Goal: Information Seeking & Learning: Compare options

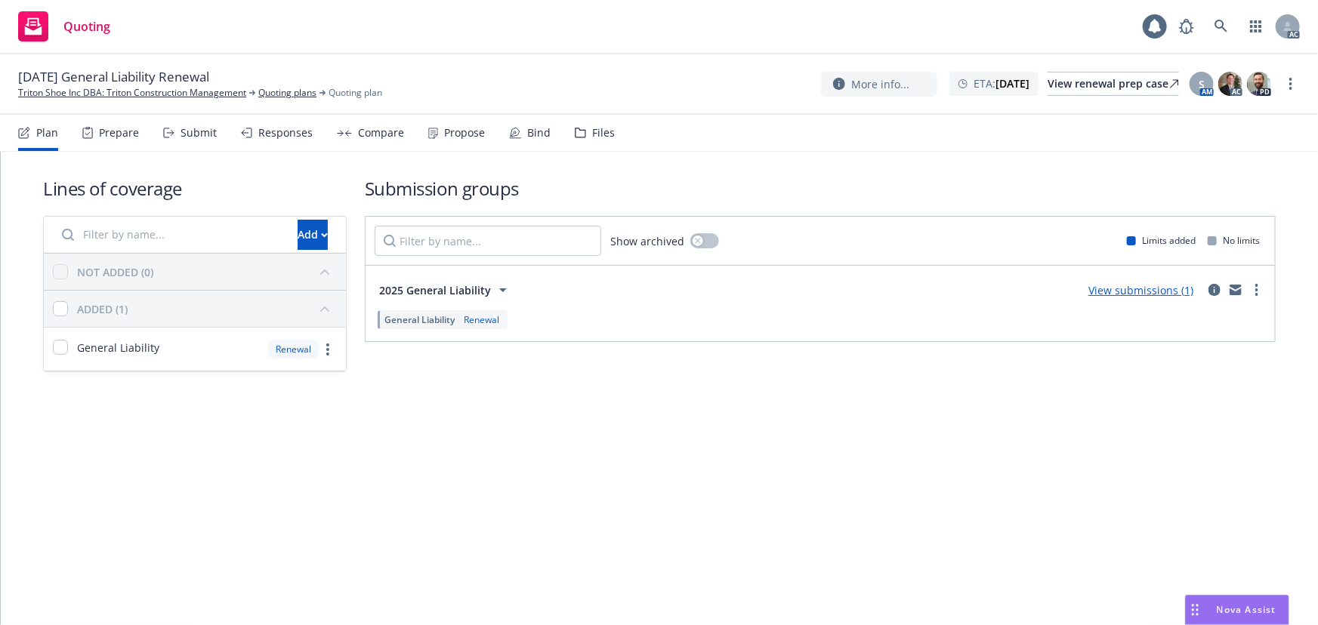
click at [312, 138] on div "Plan Prepare Submit Responses Compare Propose Bind Files" at bounding box center [316, 133] width 597 height 36
click at [300, 138] on div "Responses" at bounding box center [285, 133] width 54 height 12
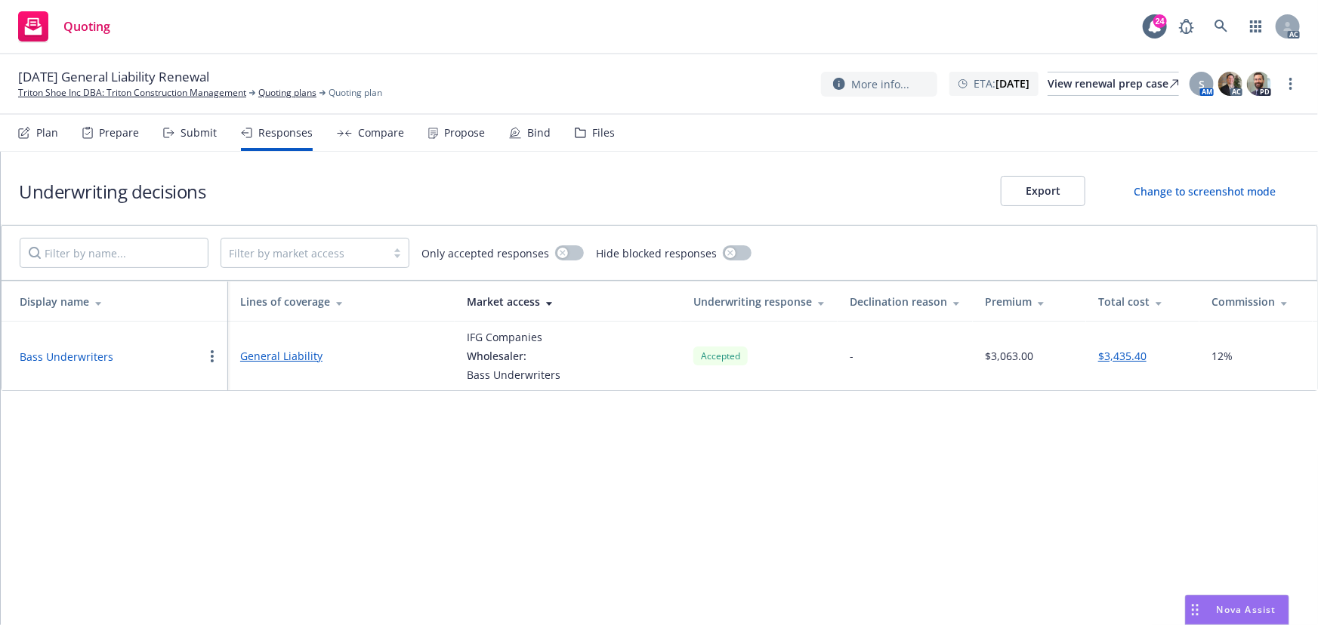
click at [85, 355] on button "Bass Underwriters" at bounding box center [67, 357] width 94 height 16
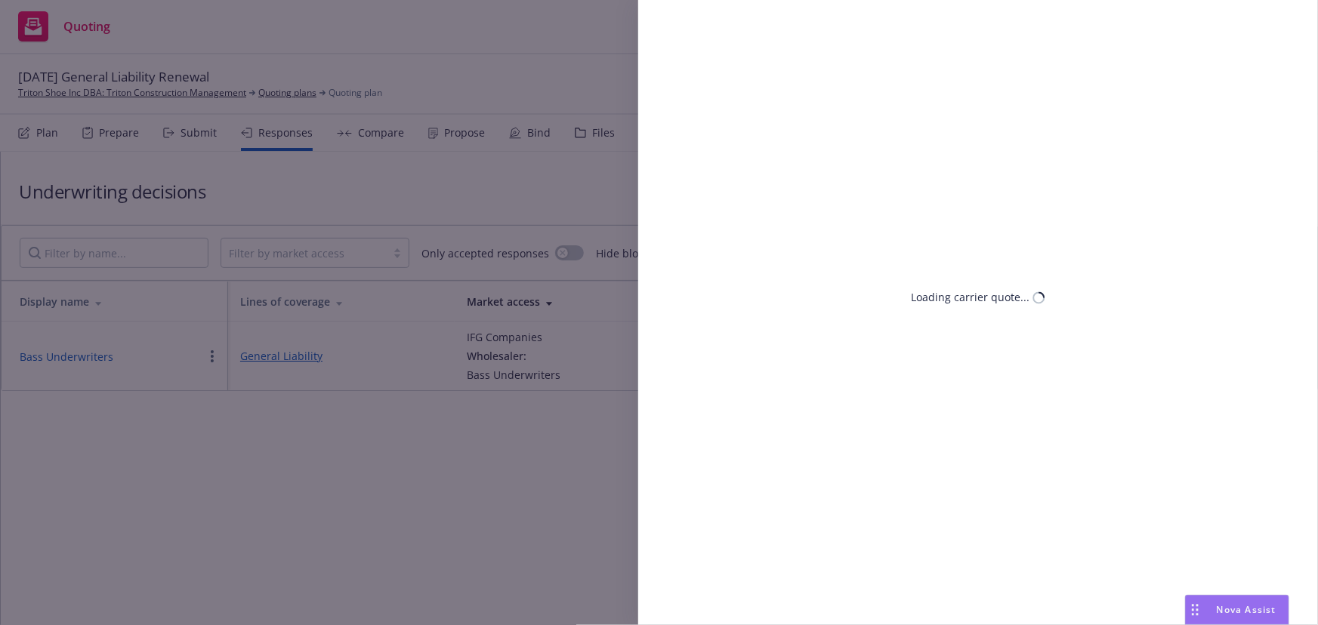
select select "CA"
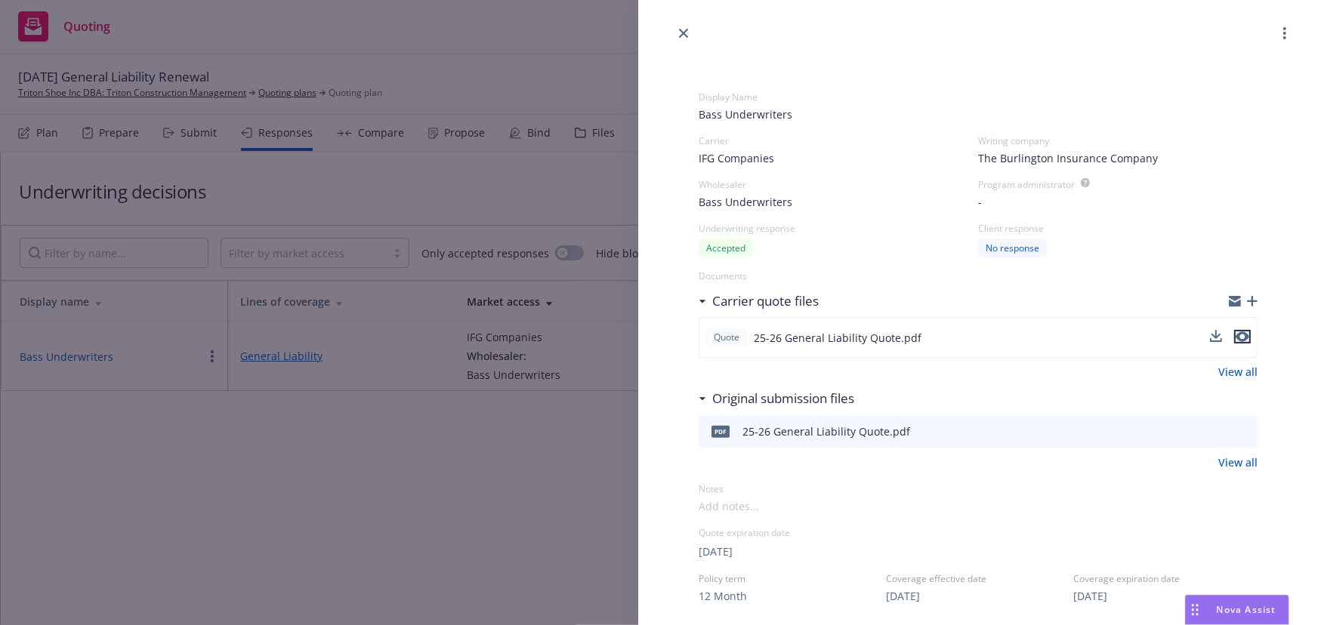
click at [1238, 331] on icon "preview file" at bounding box center [1242, 336] width 14 height 11
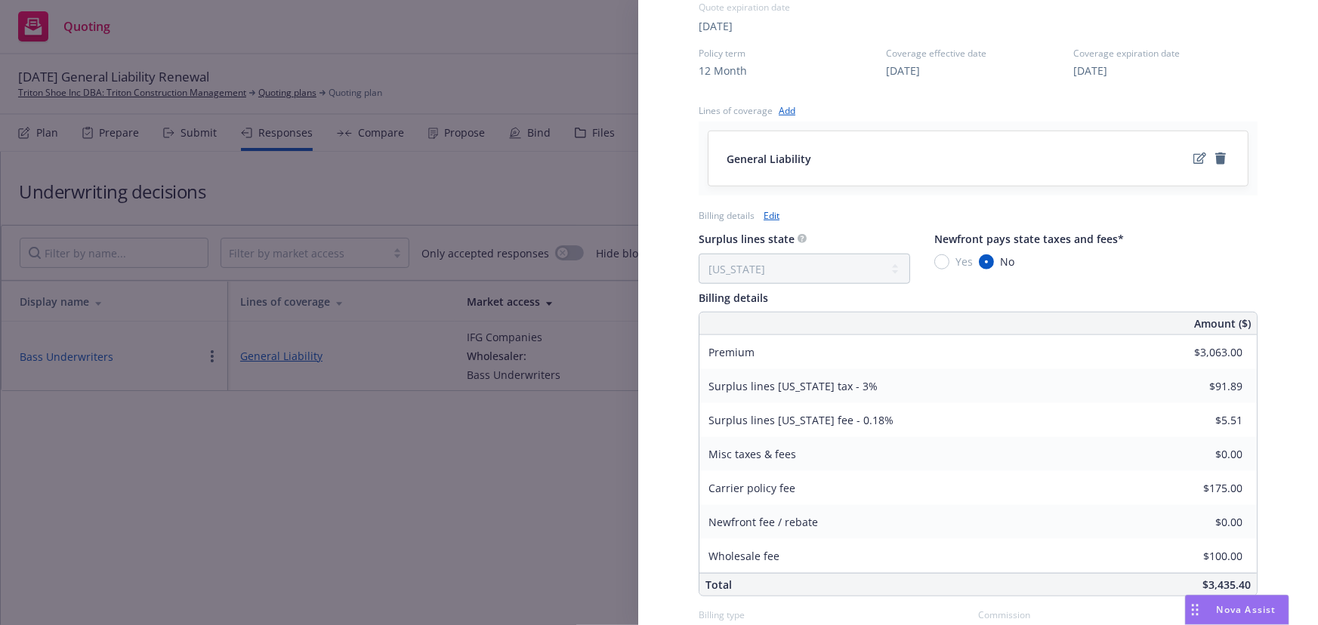
scroll to position [549, 0]
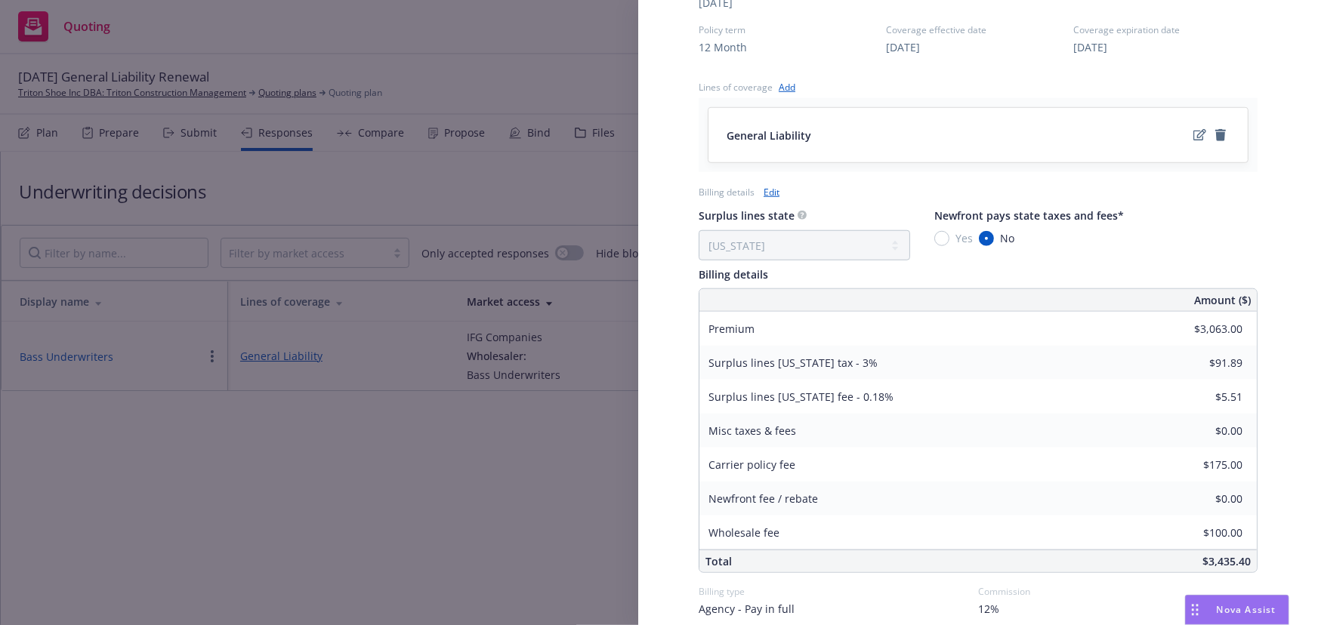
click at [1177, 224] on div "Surplus lines state No surplus lines state [US_STATE] [US_STATE] [US_STATE] [US…" at bounding box center [977, 233] width 559 height 54
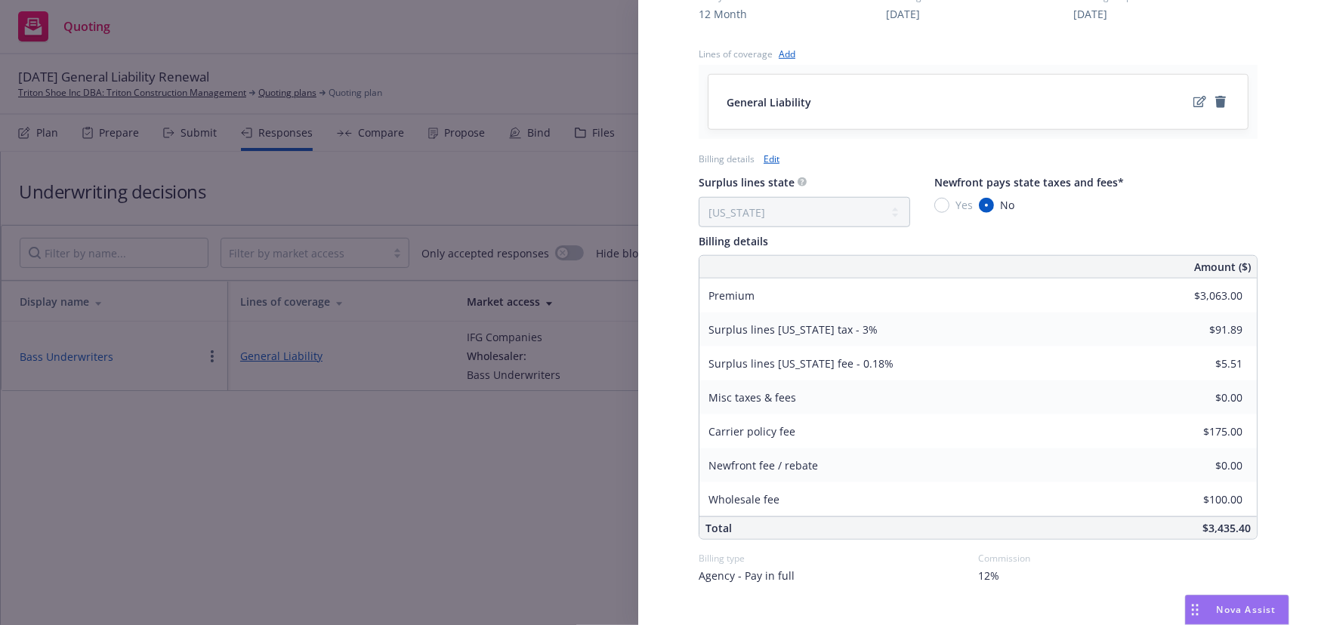
scroll to position [612, 0]
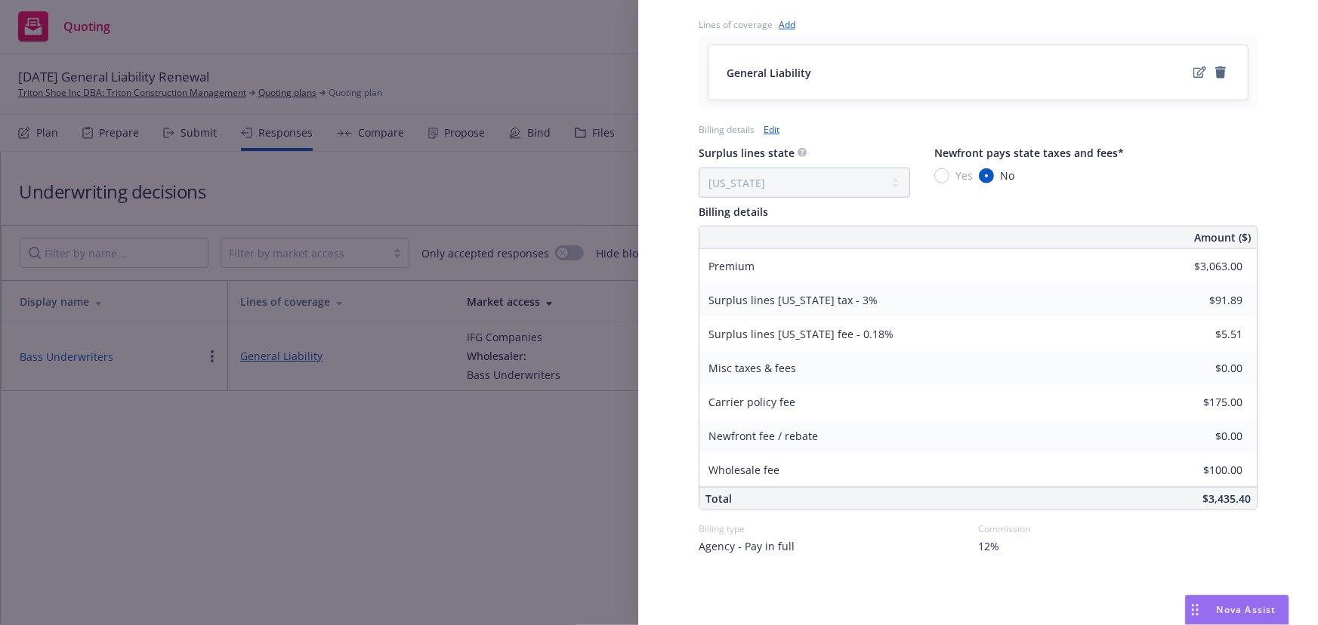
drag, startPoint x: 478, startPoint y: 482, endPoint x: 414, endPoint y: 324, distance: 170.4
click at [473, 473] on div "Display Name Bass Underwriters Carrier IFG Companies Writing company The Burlin…" at bounding box center [659, 312] width 1318 height 625
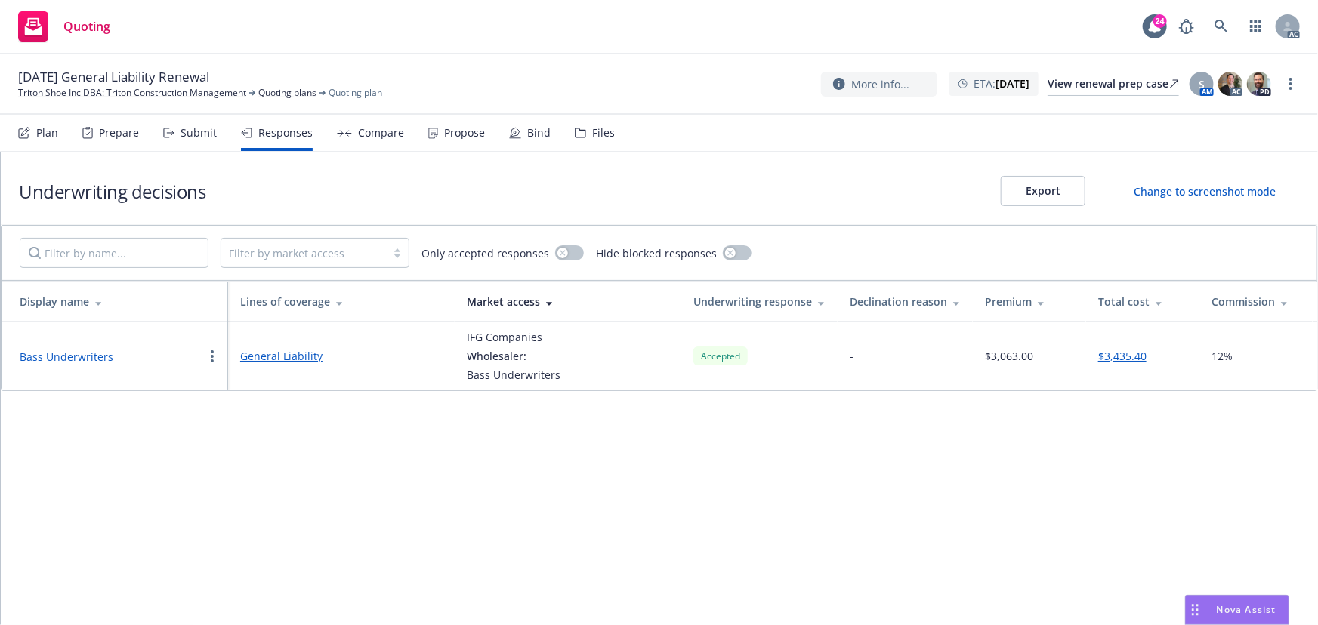
click at [463, 136] on div "Propose" at bounding box center [464, 133] width 41 height 12
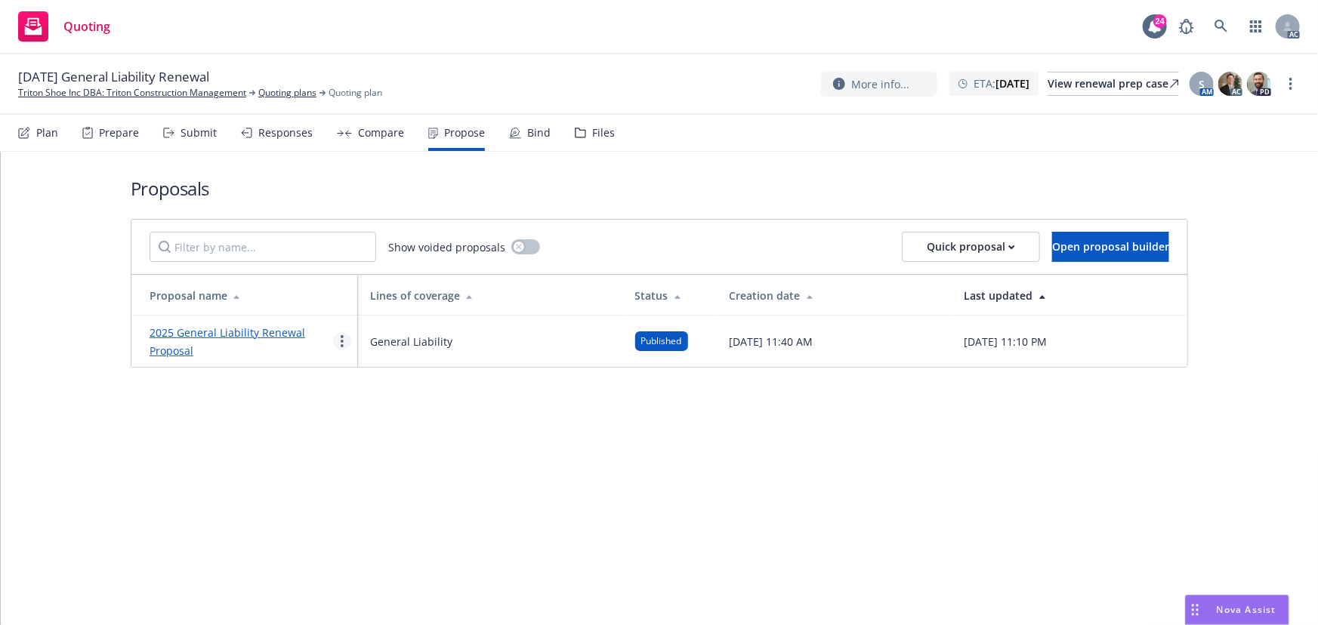
click at [343, 340] on circle "more" at bounding box center [342, 341] width 3 height 3
click at [399, 506] on link "See client view" at bounding box center [401, 499] width 134 height 30
